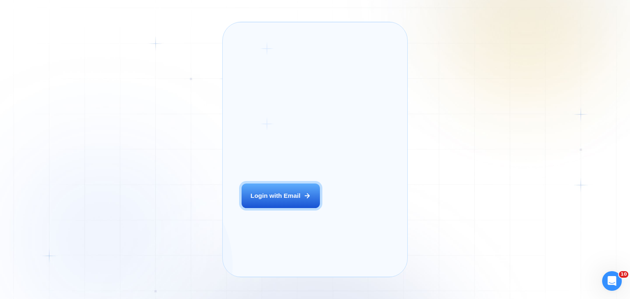
click at [258, 223] on div "Login ‍ Welcome to GigRadar. AI Business Manager for Agencies Login with Email" at bounding box center [290, 150] width 117 height 236
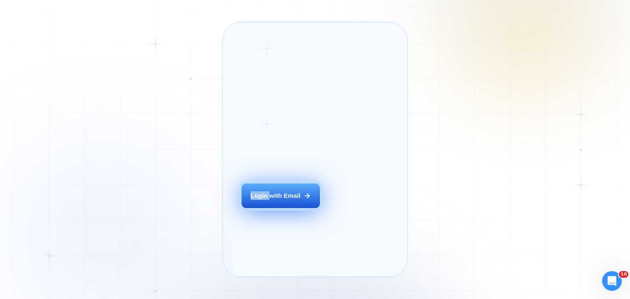
click at [269, 208] on button "Login with Email" at bounding box center [281, 196] width 78 height 25
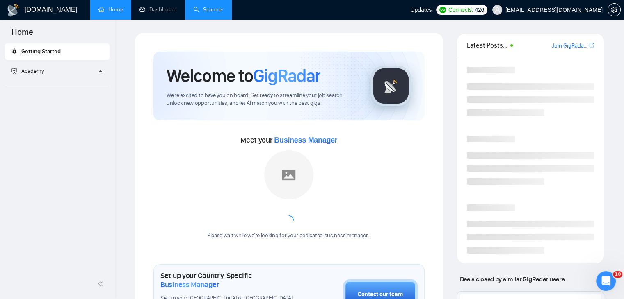
click at [197, 6] on link "Scanner" at bounding box center [208, 9] width 30 height 7
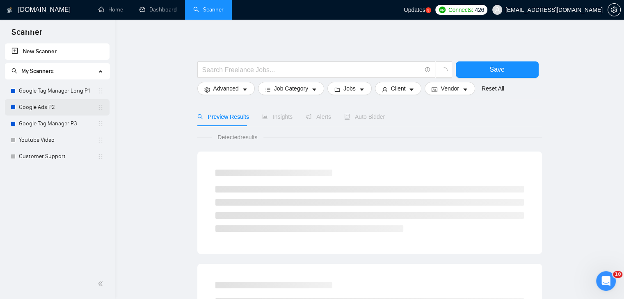
click at [58, 110] on link "Google Ads P2" at bounding box center [58, 107] width 78 height 16
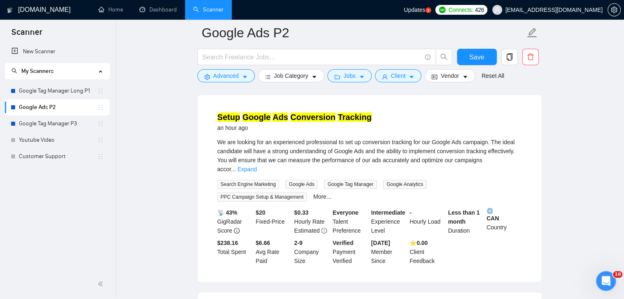
scroll to position [349, 0]
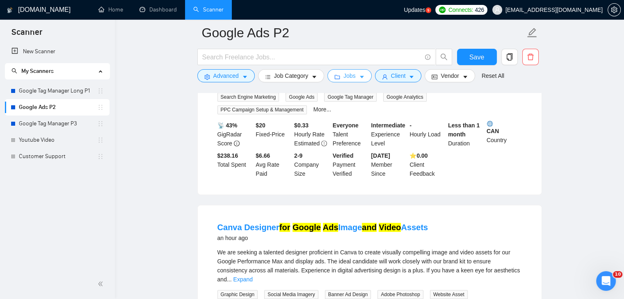
click at [340, 78] on button "Jobs" at bounding box center [349, 75] width 44 height 13
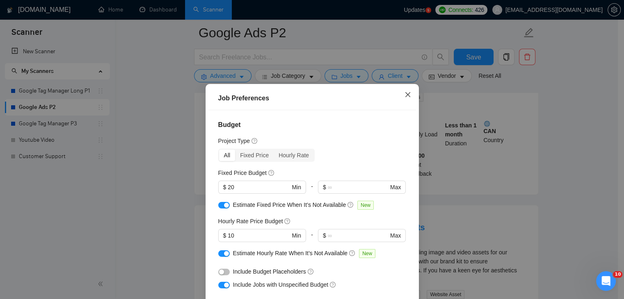
click at [402, 101] on span "Close" at bounding box center [408, 95] width 22 height 22
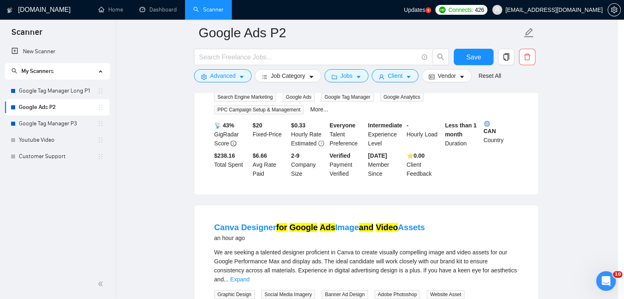
click at [358, 84] on span "Close" at bounding box center [356, 81] width 5 height 5
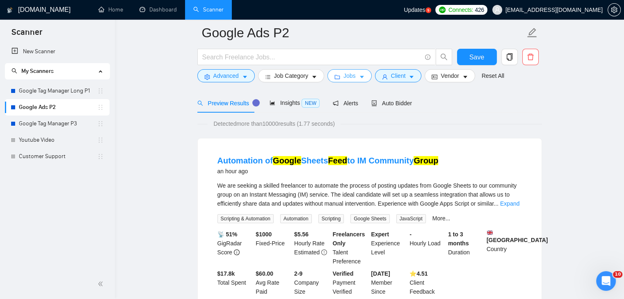
scroll to position [41, 0]
